Goal: Task Accomplishment & Management: Complete application form

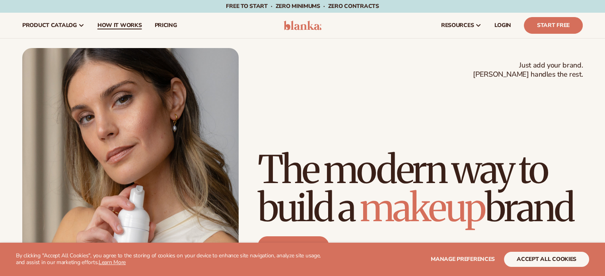
click at [121, 17] on link "How It Works" at bounding box center [119, 25] width 57 height 25
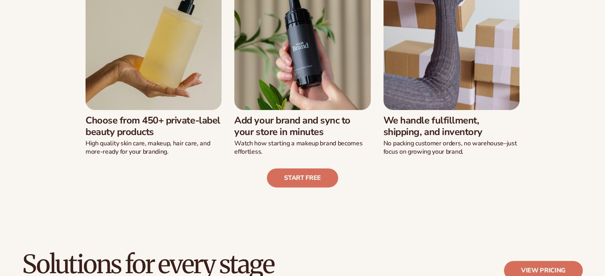
scroll to position [264, 0]
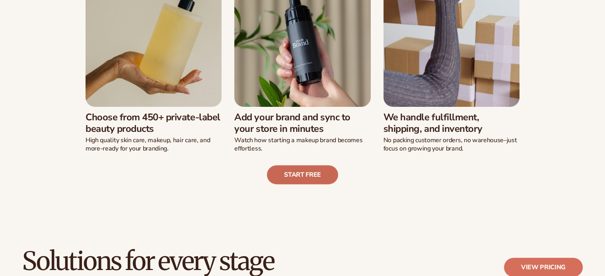
click at [294, 174] on link "Start free" at bounding box center [302, 174] width 71 height 19
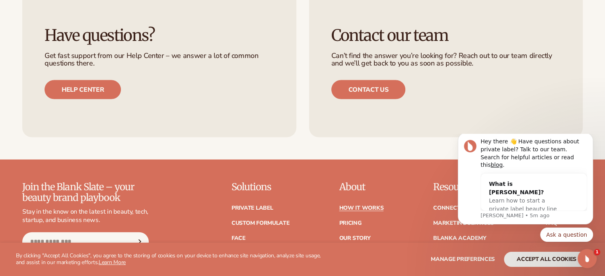
scroll to position [0, 0]
